Goal: Information Seeking & Learning: Learn about a topic

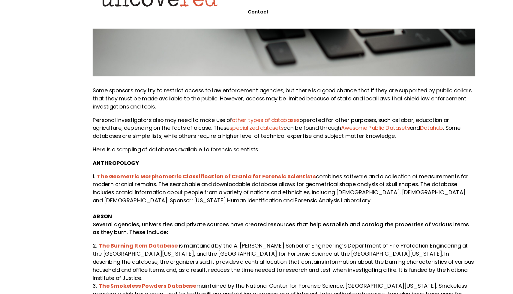
scroll to position [262, 0]
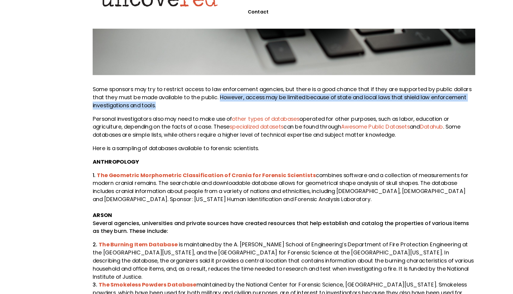
drag, startPoint x: 201, startPoint y: 125, endPoint x: 202, endPoint y: 133, distance: 8.4
click at [202, 133] on p "Some sponsors may try to restrict access to law enforcement agencies, but there…" at bounding box center [257, 120] width 342 height 26
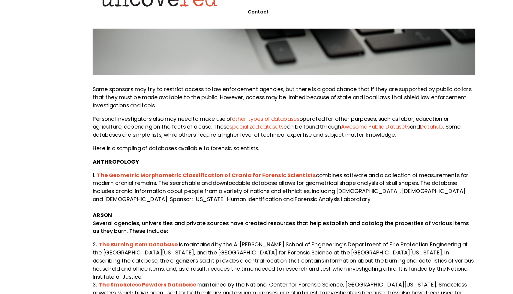
click at [201, 160] on p "Personal investigators also may need to make use of other types of databases op…" at bounding box center [257, 147] width 342 height 26
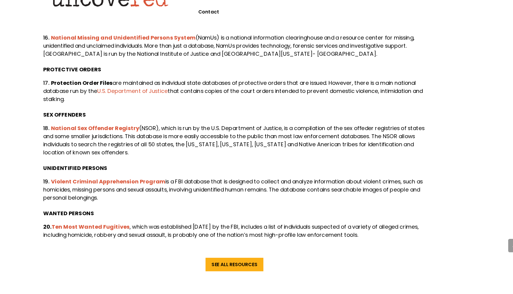
scroll to position [1103, 0]
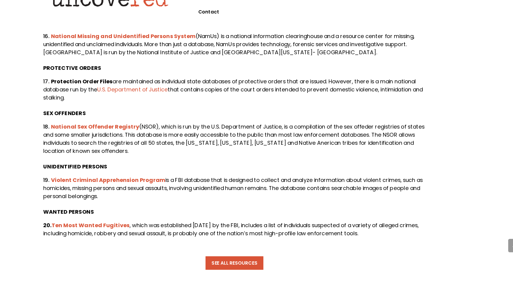
click at [256, 272] on link "See All Resources" at bounding box center [257, 266] width 52 height 12
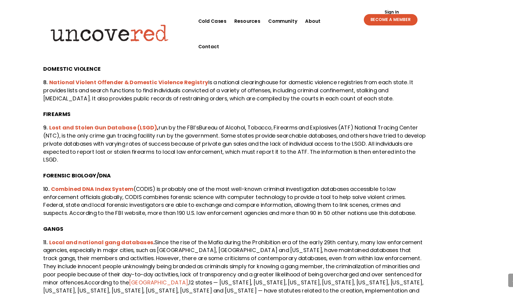
scroll to position [554, 0]
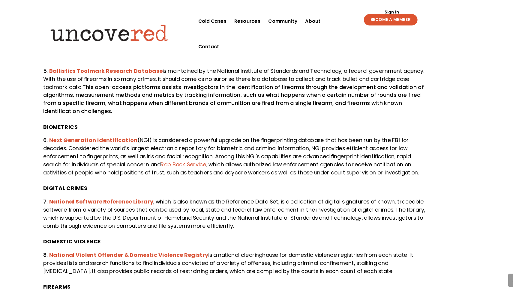
click at [138, 121] on p "BIOMETRICS" at bounding box center [257, 116] width 342 height 12
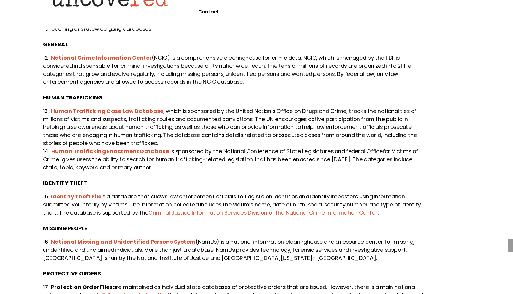
scroll to position [919, 0]
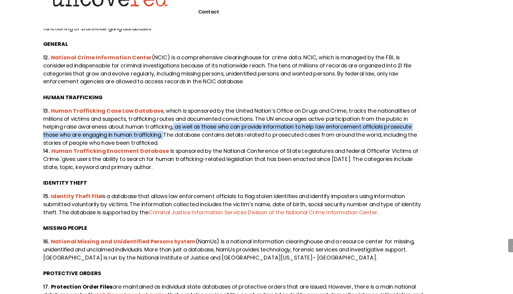
drag, startPoint x: 205, startPoint y: 158, endPoint x: 197, endPoint y: 168, distance: 13.1
click at [197, 163] on li "Human Trafficking Case Law Database , which is sponsored by the United Nation’s…" at bounding box center [257, 145] width 342 height 36
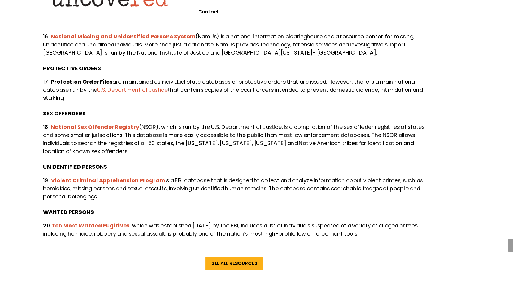
scroll to position [1147, 0]
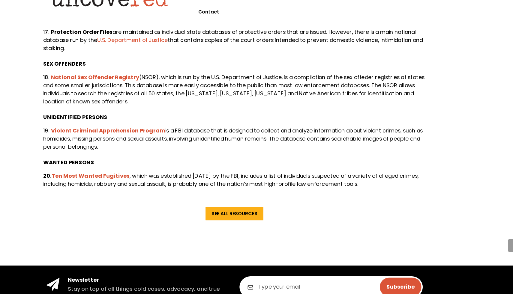
click at [282, 199] on span ", which was established 61 years ago by the FBI, includes a list of individuals…" at bounding box center [254, 192] width 336 height 14
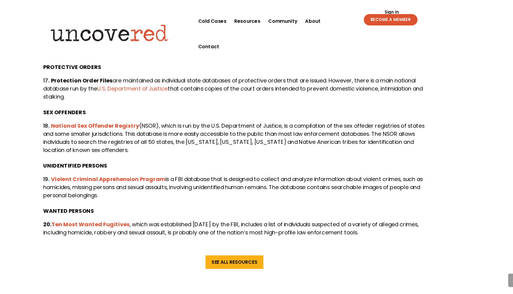
scroll to position [1119, 0]
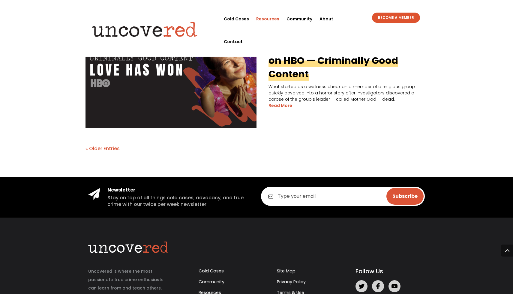
scroll to position [1279, 0]
